Goal: Navigation & Orientation: Understand site structure

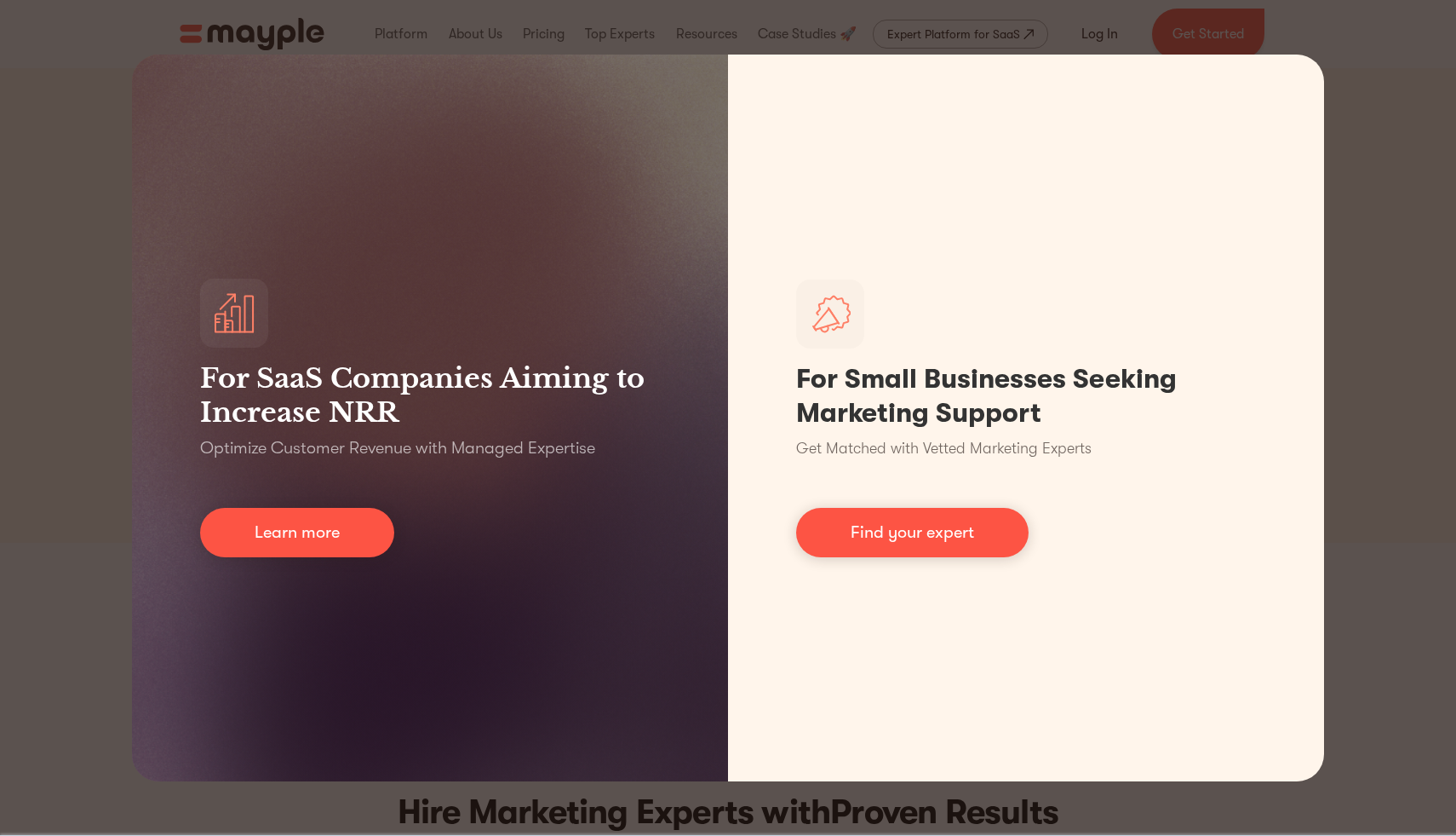
click at [87, 535] on div "For SaaS Companies Aiming to Increase NRR Optimize Customer Revenue with Manage…" at bounding box center [728, 418] width 1456 height 836
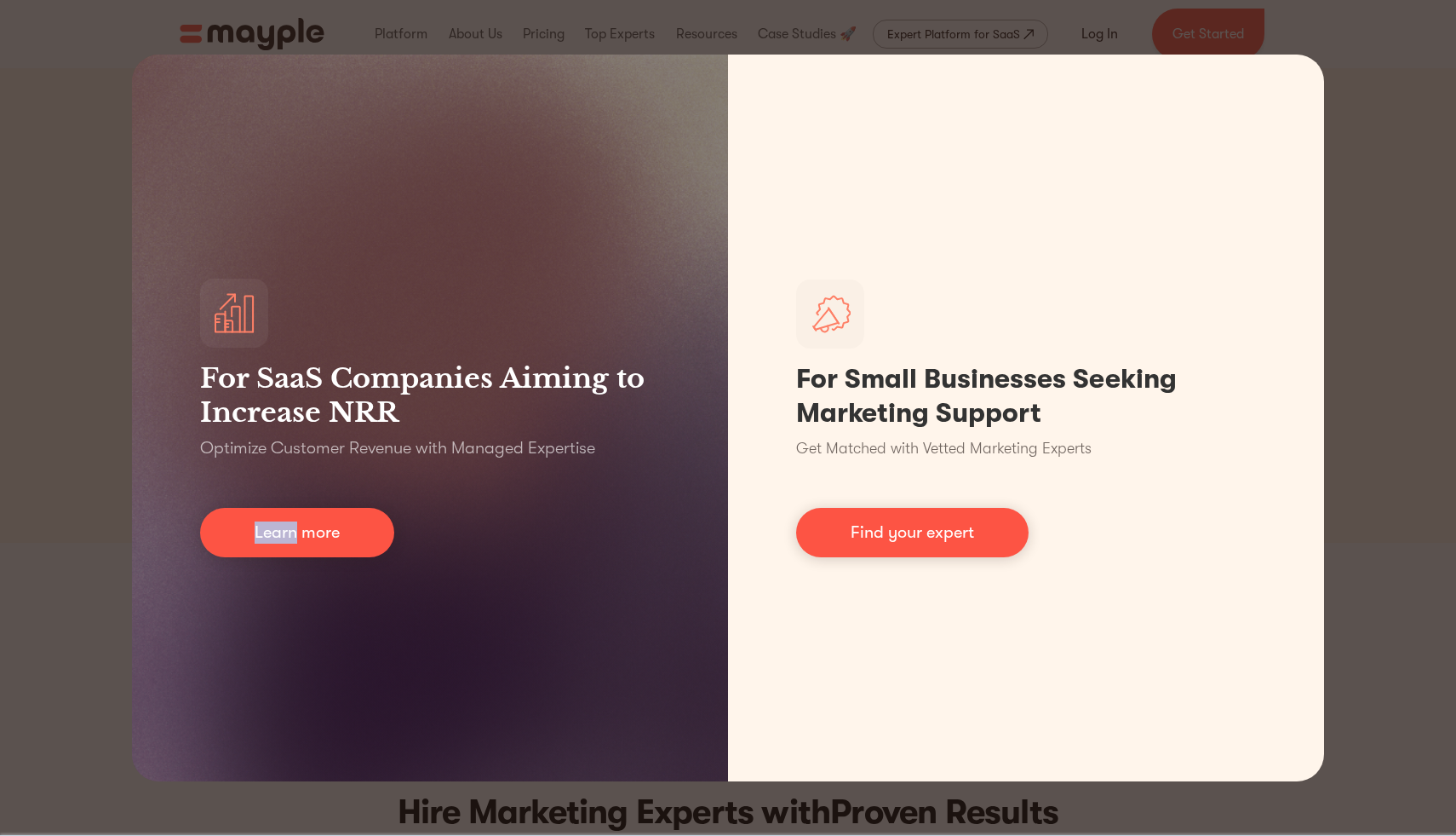
drag, startPoint x: 88, startPoint y: 535, endPoint x: 186, endPoint y: 484, distance: 110.5
click at [87, 534] on div "For SaaS Companies Aiming to Increase NRR Optimize Customer Revenue with Manage…" at bounding box center [728, 418] width 1456 height 836
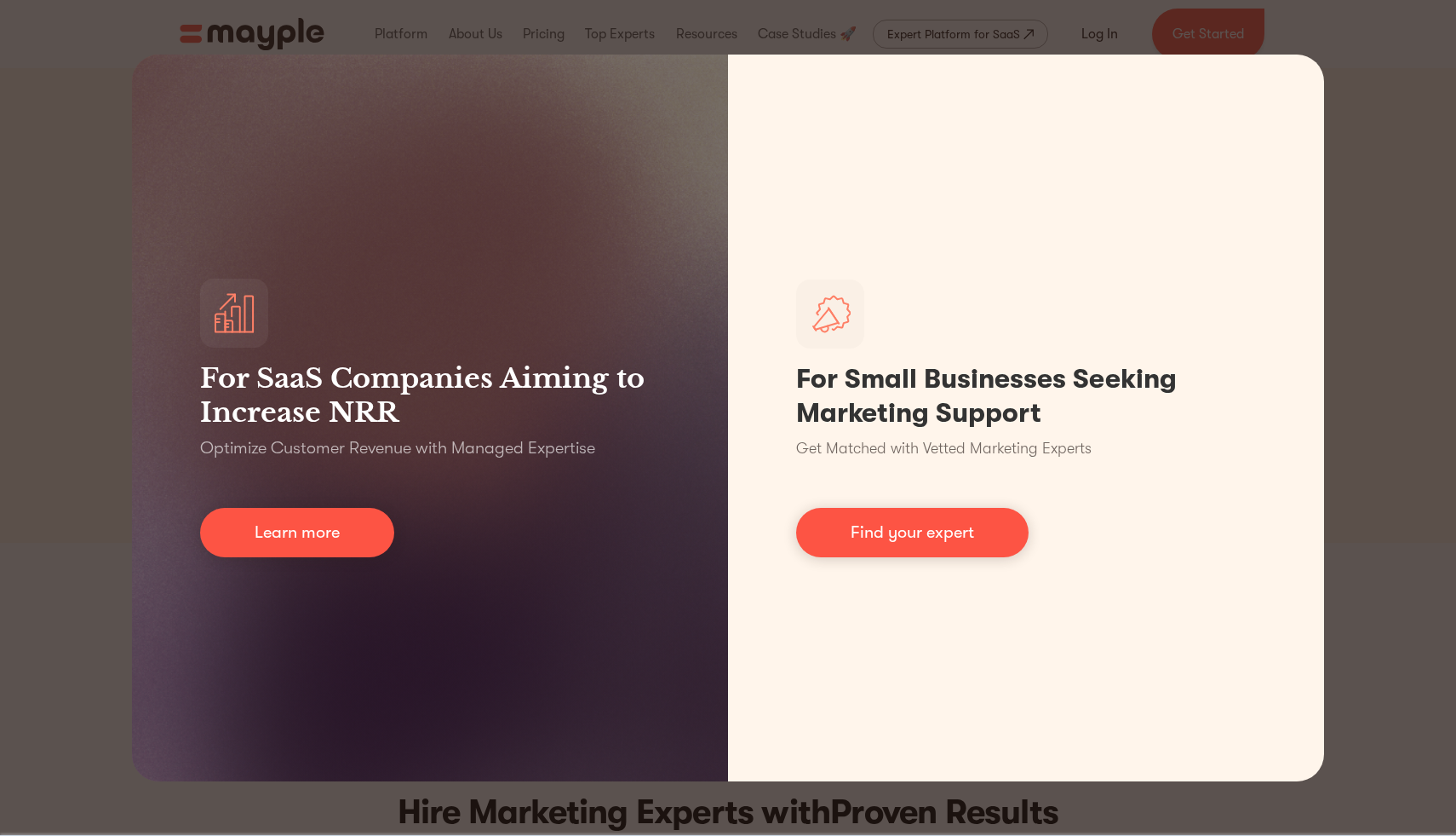
click at [1426, 221] on div "For SaaS Companies Aiming to Increase NRR Optimize Customer Revenue with Manage…" at bounding box center [728, 418] width 1456 height 836
click at [1423, 222] on div "For SaaS Companies Aiming to Increase NRR Optimize Customer Revenue with Manage…" at bounding box center [728, 418] width 1456 height 836
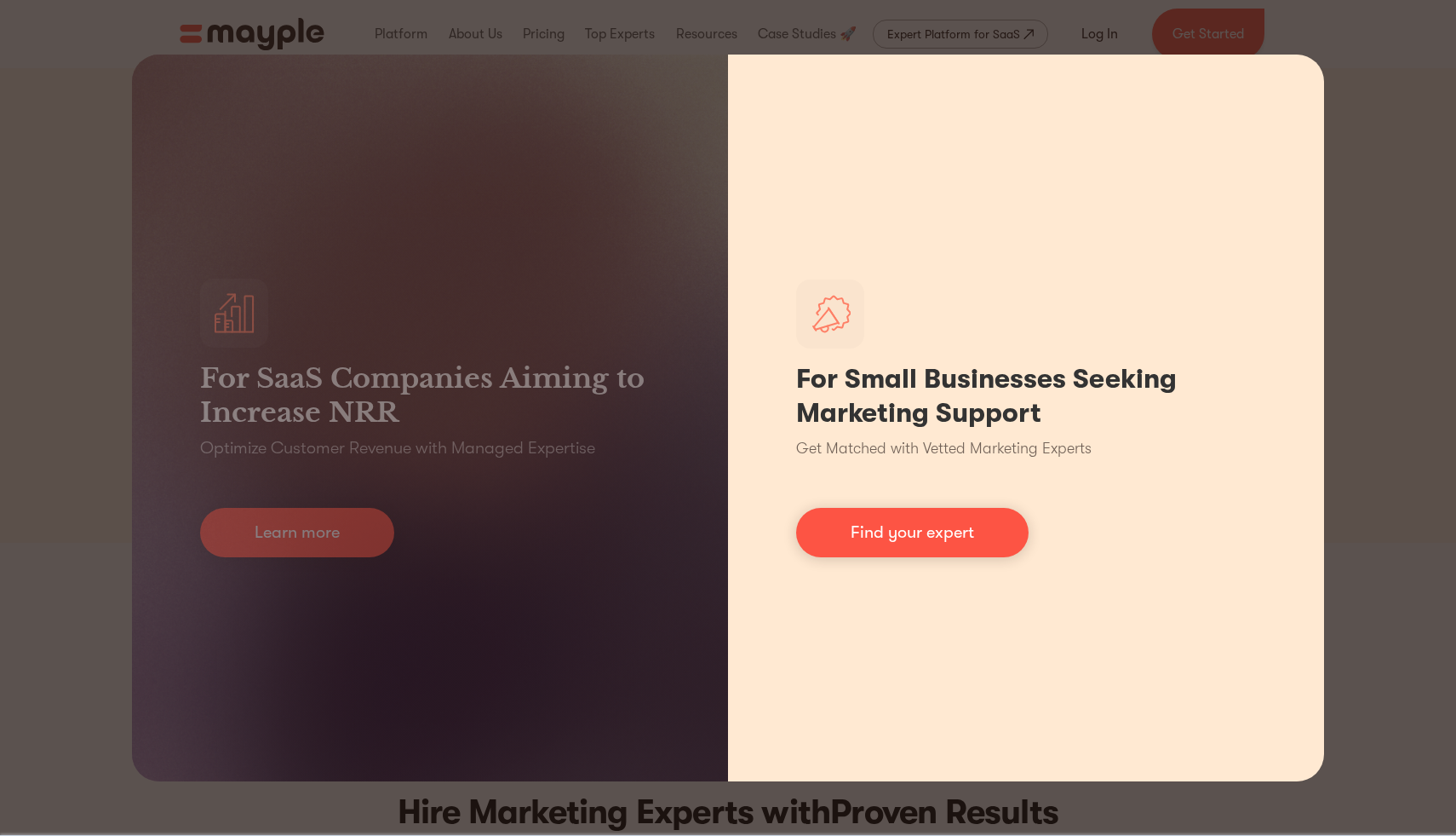
click at [996, 428] on h1 "For Small Businesses Seeking Marketing Support" at bounding box center [1026, 396] width 460 height 68
drag, startPoint x: 844, startPoint y: 450, endPoint x: 1130, endPoint y: 457, distance: 286.1
click at [1103, 456] on div "For Small Businesses Seeking Marketing Support Get Matched with Vetted Marketin…" at bounding box center [1026, 417] width 596 height 726
click at [1131, 457] on div "For Small Businesses Seeking Marketing Support Get Matched with Vetted Marketin…" at bounding box center [1026, 417] width 596 height 726
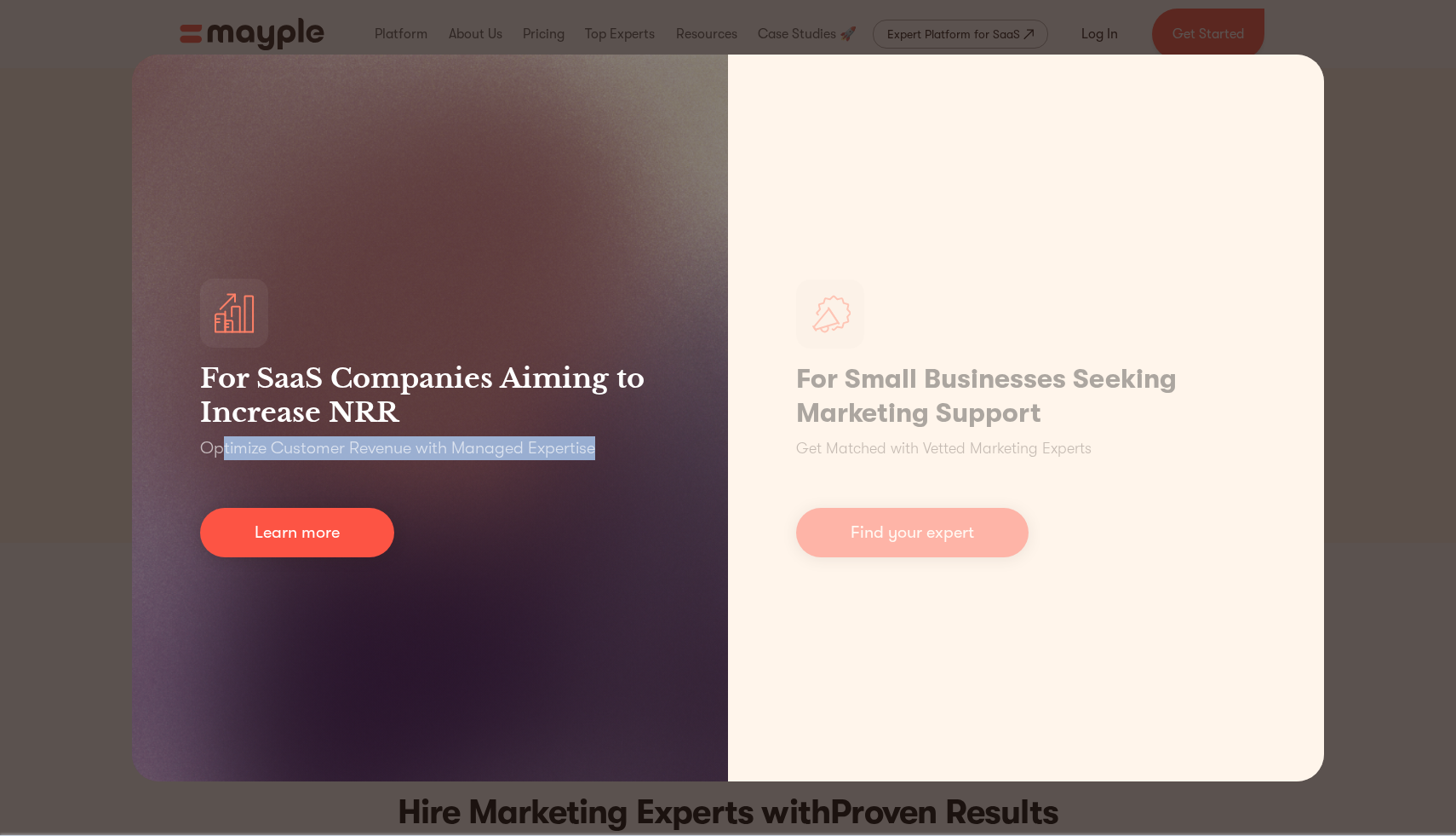
drag, startPoint x: 224, startPoint y: 454, endPoint x: 621, endPoint y: 461, distance: 397.1
click at [612, 460] on div "For SaaS Companies Aiming to Increase NRR Optimize Customer Revenue with Manage…" at bounding box center [430, 417] width 596 height 726
click at [628, 461] on div "For SaaS Companies Aiming to Increase NRR Optimize Customer Revenue with Manage…" at bounding box center [430, 417] width 596 height 726
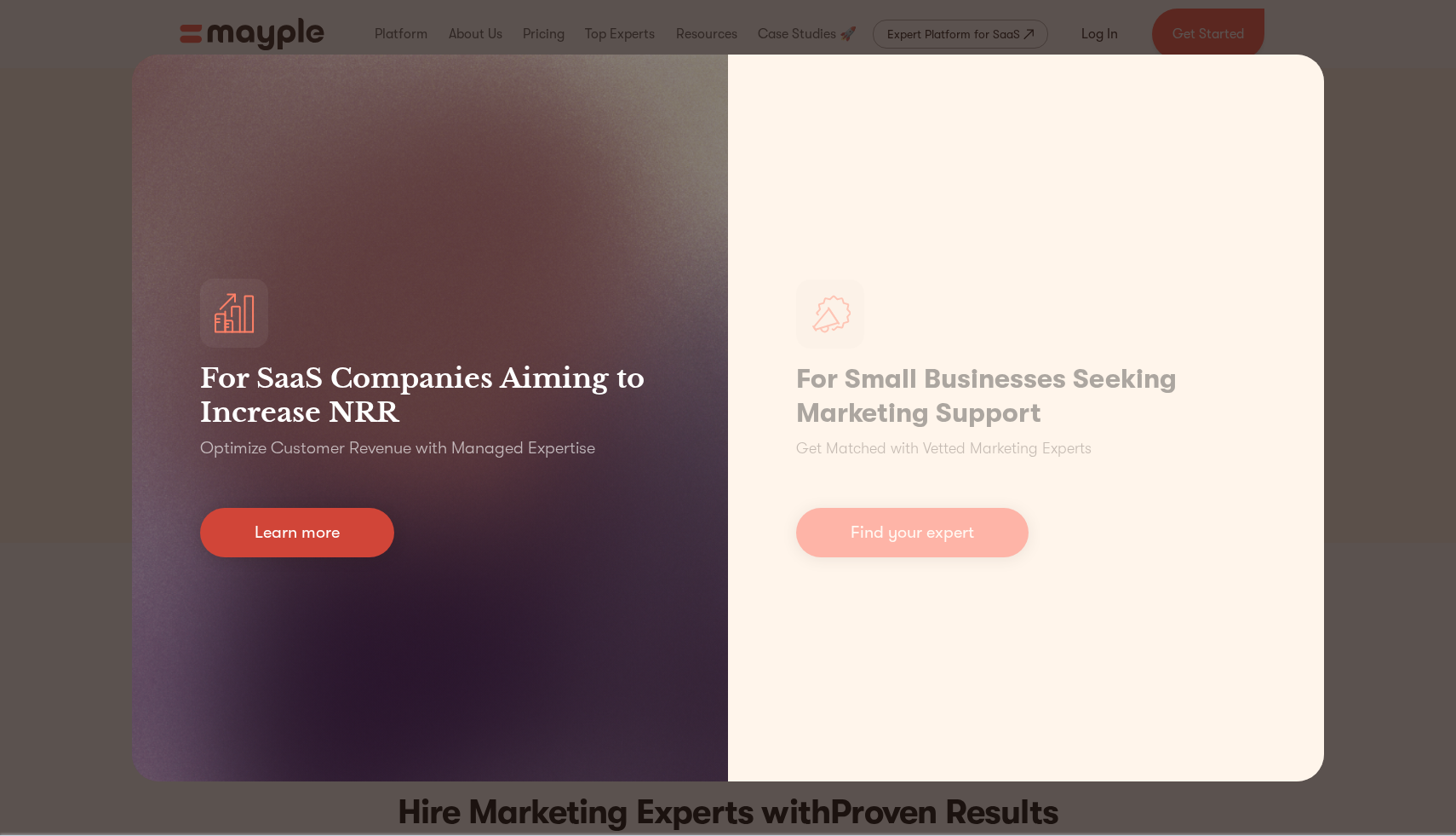
click at [269, 532] on link "Learn more" at bounding box center [297, 532] width 194 height 50
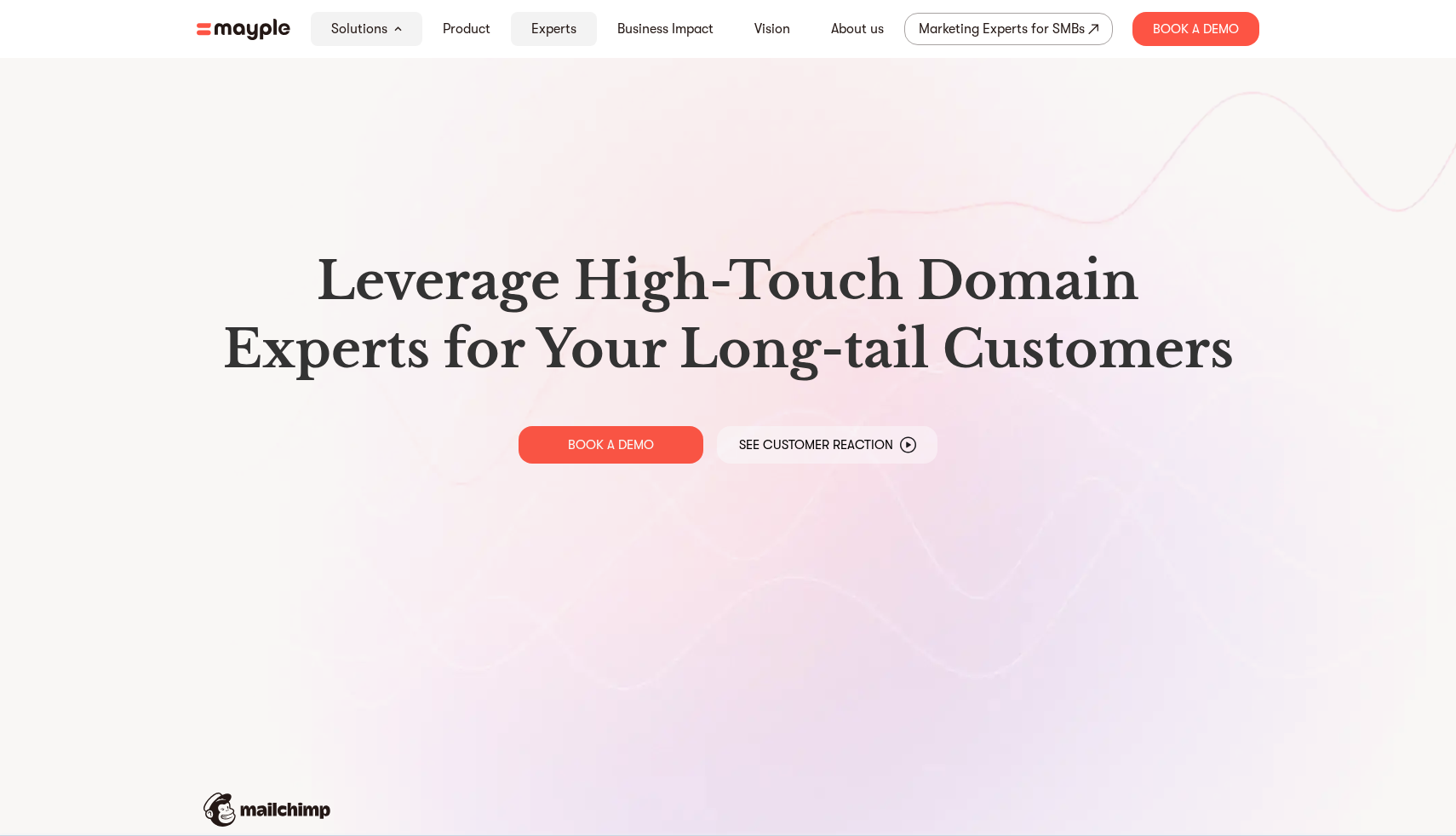
click at [542, 31] on link "Experts" at bounding box center [554, 29] width 45 height 21
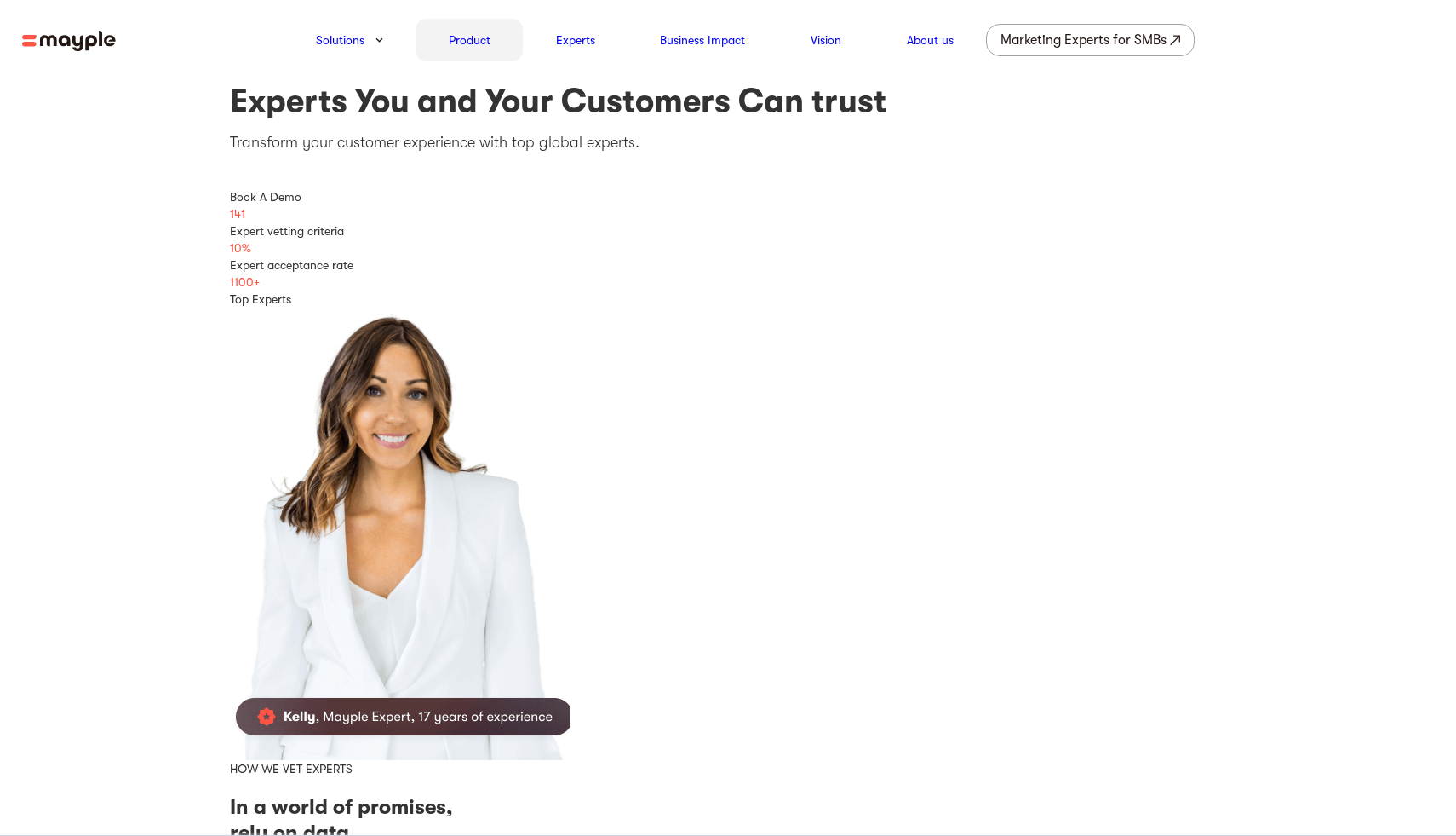
click at [471, 45] on link "Product" at bounding box center [469, 40] width 42 height 21
